Goal: Navigation & Orientation: Find specific page/section

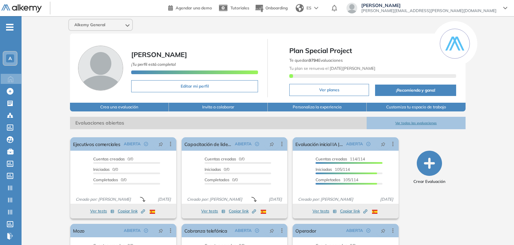
click at [255, 27] on div "Alkemy General" at bounding box center [268, 25] width 404 height 12
click at [8, 127] on icon at bounding box center [10, 128] width 7 height 6
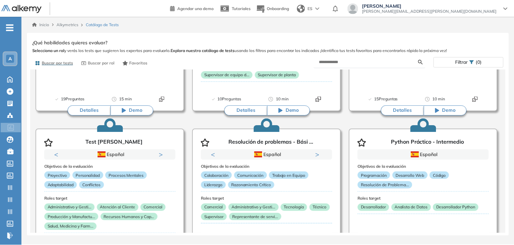
scroll to position [2334, 0]
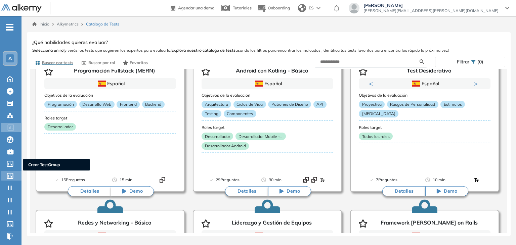
click at [8, 173] on icon at bounding box center [10, 176] width 7 height 6
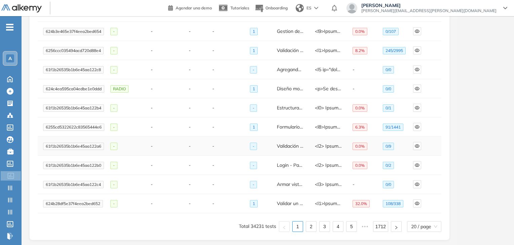
scroll to position [257, 0]
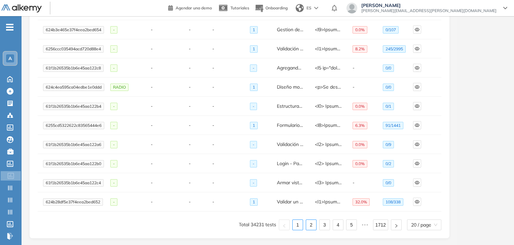
click at [312, 223] on link "2" at bounding box center [311, 225] width 10 height 10
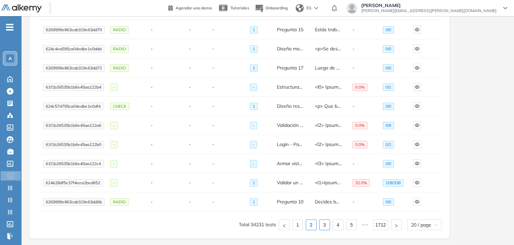
click at [327, 224] on link "3" at bounding box center [324, 225] width 10 height 10
click at [339, 224] on link "4" at bounding box center [338, 225] width 10 height 10
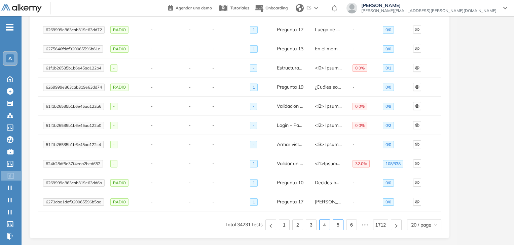
click at [343, 226] on link "5" at bounding box center [338, 225] width 10 height 10
click at [346, 224] on ul "Total 34231 tests 1 ••• 3 4 5 6 7 ••• 1712 20 / page" at bounding box center [239, 225] width 403 height 11
click at [339, 225] on link "6" at bounding box center [338, 225] width 10 height 10
click at [127, 221] on ul "Total 34231 tests 1 ••• 4 5 6 7 8 ••• 1712 20 / page" at bounding box center [239, 225] width 403 height 11
click at [338, 224] on link "7" at bounding box center [338, 225] width 10 height 10
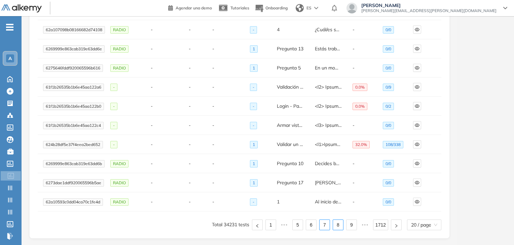
click at [340, 222] on link "8" at bounding box center [338, 225] width 10 height 10
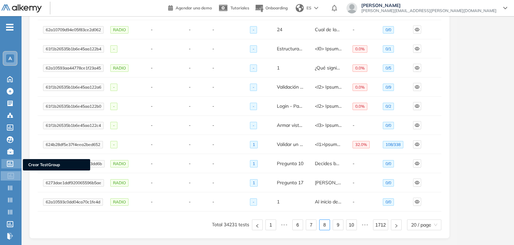
click at [12, 162] on icon at bounding box center [10, 164] width 7 height 6
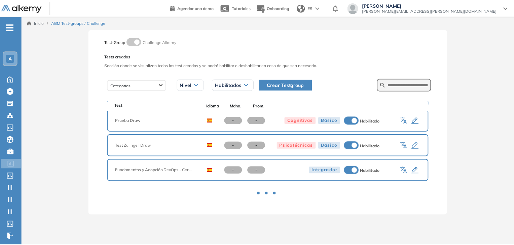
scroll to position [649, 0]
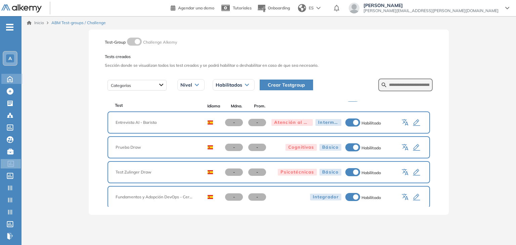
click at [4, 82] on icon at bounding box center [10, 79] width 12 height 8
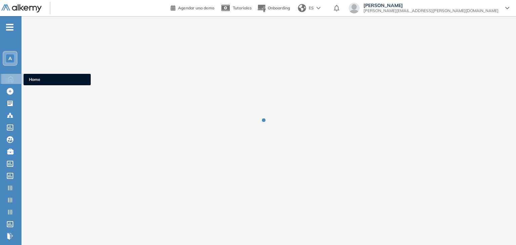
click at [10, 76] on icon at bounding box center [10, 79] width 5 height 6
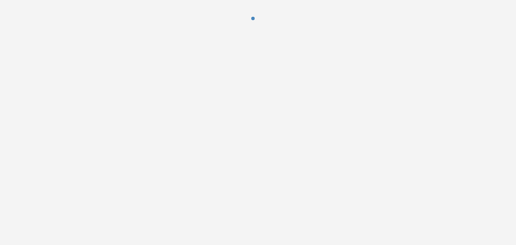
click at [319, 87] on div at bounding box center [258, 122] width 516 height 245
click at [342, 12] on div at bounding box center [258, 23] width 516 height 47
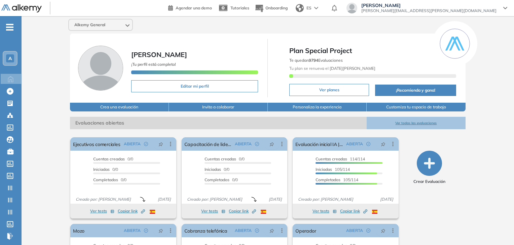
click at [474, 7] on span "[PERSON_NAME]" at bounding box center [428, 5] width 135 height 5
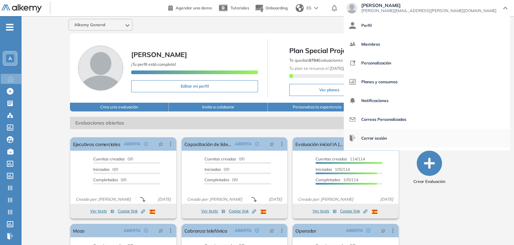
click at [469, 138] on li "Cerrar sesión" at bounding box center [427, 138] width 166 height 19
click at [387, 139] on span "Cerrar sesión" at bounding box center [374, 138] width 26 height 16
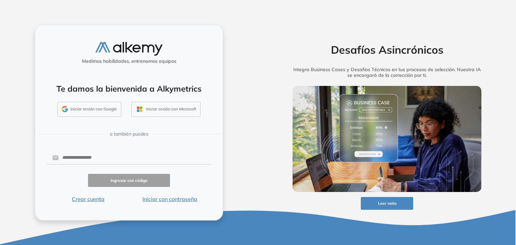
click at [172, 196] on button "Iniciar con contraseña" at bounding box center [170, 199] width 82 height 8
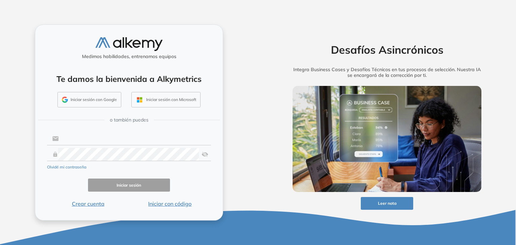
click at [149, 141] on input "text" at bounding box center [135, 138] width 152 height 13
type input "**********"
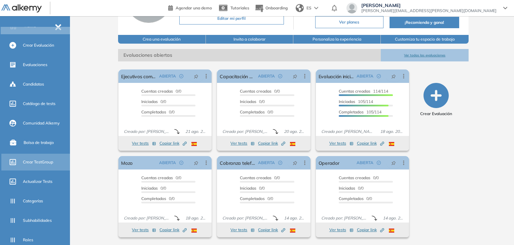
scroll to position [67, 0]
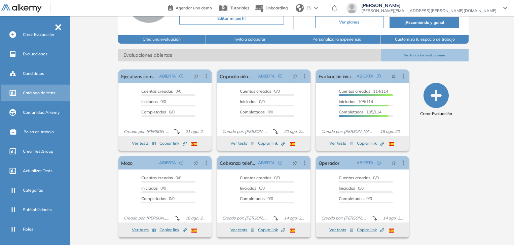
click at [37, 90] on span "Catálogo de tests" at bounding box center [39, 93] width 33 height 6
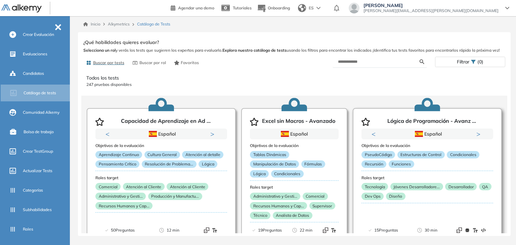
drag, startPoint x: 308, startPoint y: 77, endPoint x: 420, endPoint y: 129, distance: 123.5
click at [308, 77] on p "Todos los tests" at bounding box center [294, 78] width 416 height 7
click at [56, 26] on span "-" at bounding box center [57, 26] width 7 height 5
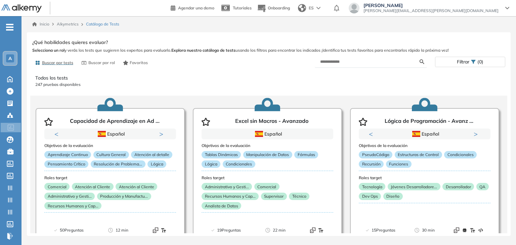
click at [11, 27] on icon "-" at bounding box center [9, 27] width 7 height 1
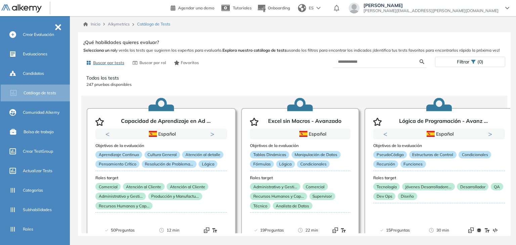
scroll to position [58, 0]
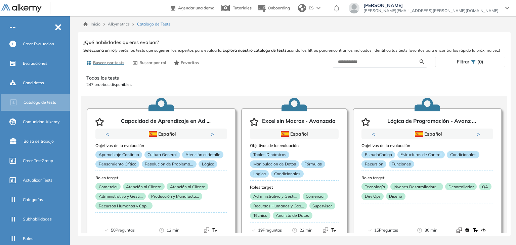
click at [56, 24] on span "-" at bounding box center [57, 26] width 7 height 5
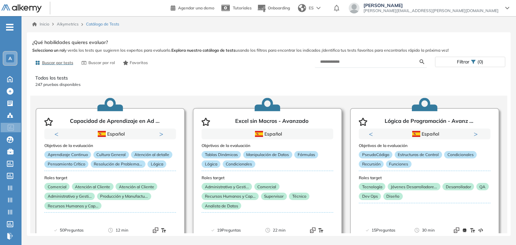
scroll to position [67, 0]
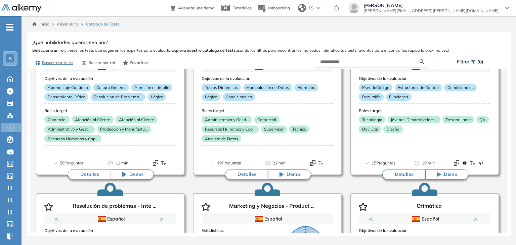
click at [12, 26] on span "-" at bounding box center [9, 26] width 7 height 5
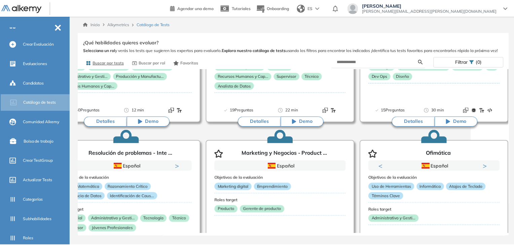
scroll to position [0, 37]
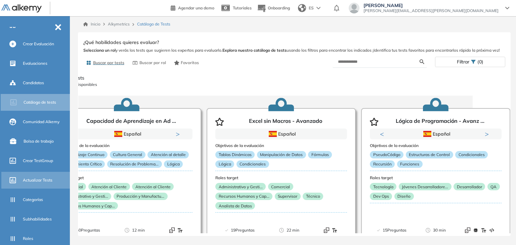
click at [41, 181] on span "Actualizar Tests" at bounding box center [38, 180] width 30 height 6
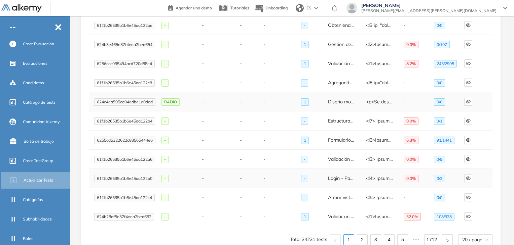
scroll to position [257, 0]
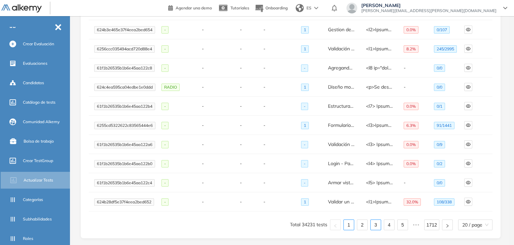
click at [379, 224] on link "3" at bounding box center [375, 225] width 10 height 10
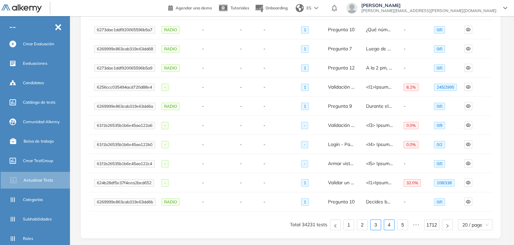
click at [392, 221] on link "4" at bounding box center [389, 225] width 10 height 10
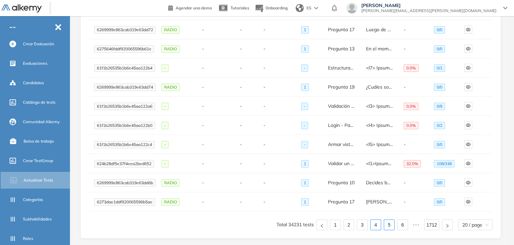
click at [386, 227] on link "5" at bounding box center [389, 225] width 10 height 10
click at [396, 226] on ul "Total 34231 tests 1 ••• 3 4 5 6 7 ••• 1712 20 / page" at bounding box center [290, 225] width 403 height 11
click at [401, 226] on link "7" at bounding box center [402, 225] width 10 height 10
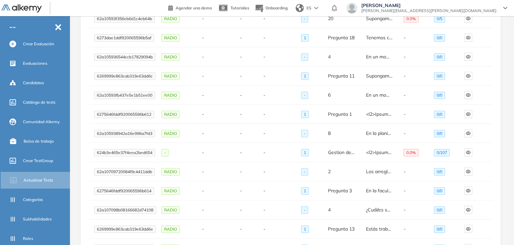
scroll to position [0, 0]
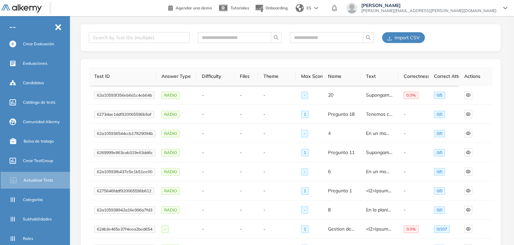
click at [32, 9] on img at bounding box center [21, 8] width 40 height 8
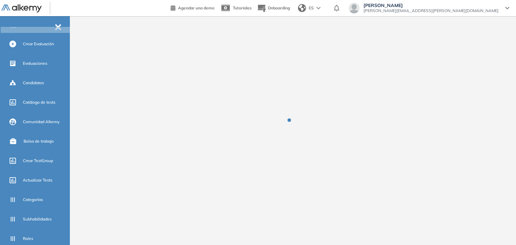
click at [164, 12] on header "Agendar una demo Tutoriales Onboarding ES Martin Micheletti martin.micheletti@a…" at bounding box center [258, 8] width 516 height 16
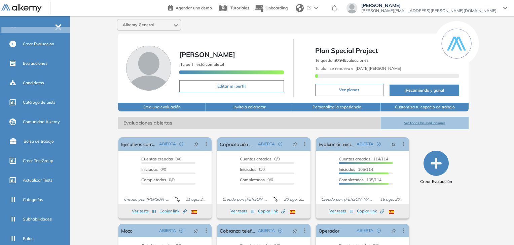
click at [58, 27] on div "Home" at bounding box center [47, 24] width 44 height 11
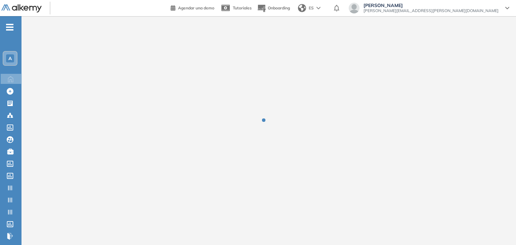
click at [362, 35] on div at bounding box center [269, 125] width 495 height 219
